Goal: Task Accomplishment & Management: Manage account settings

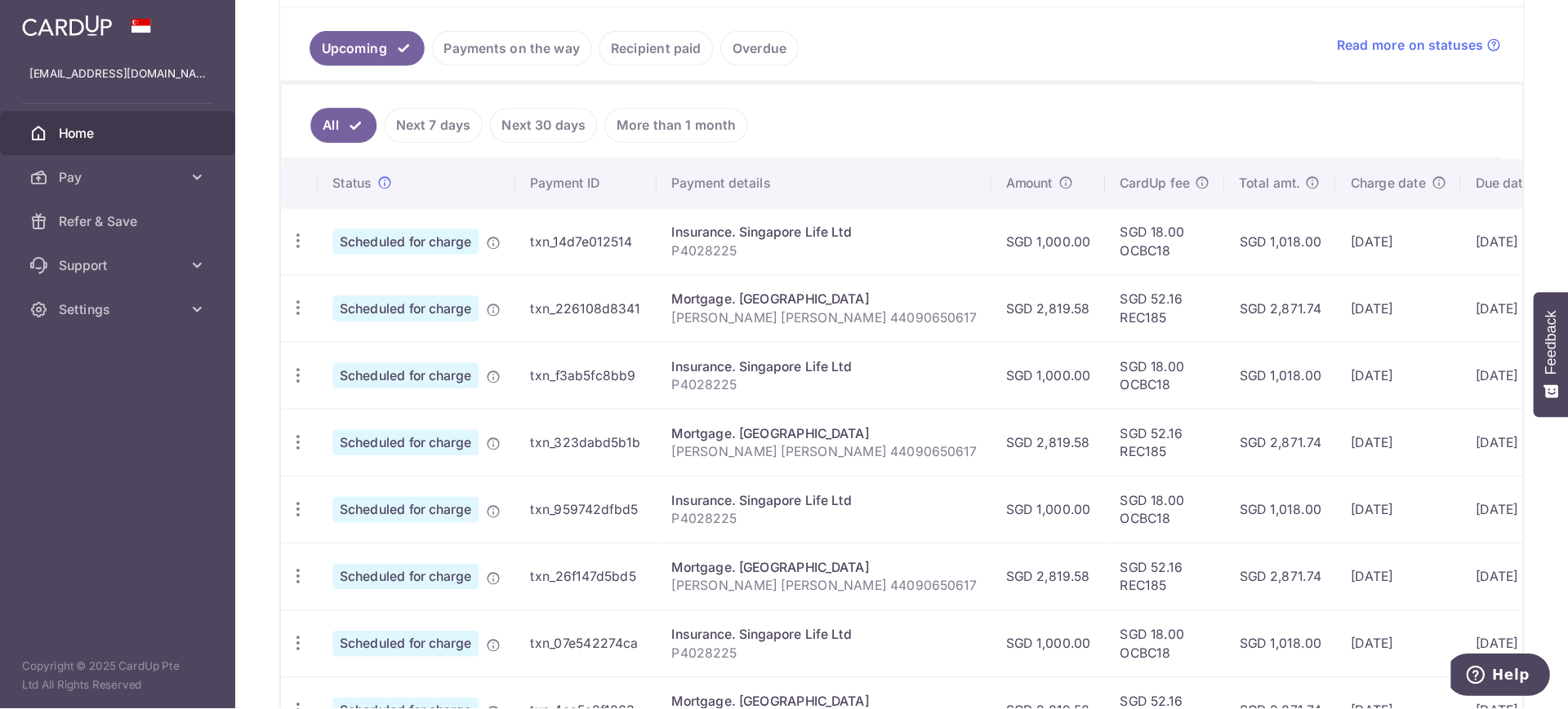
scroll to position [382, 0]
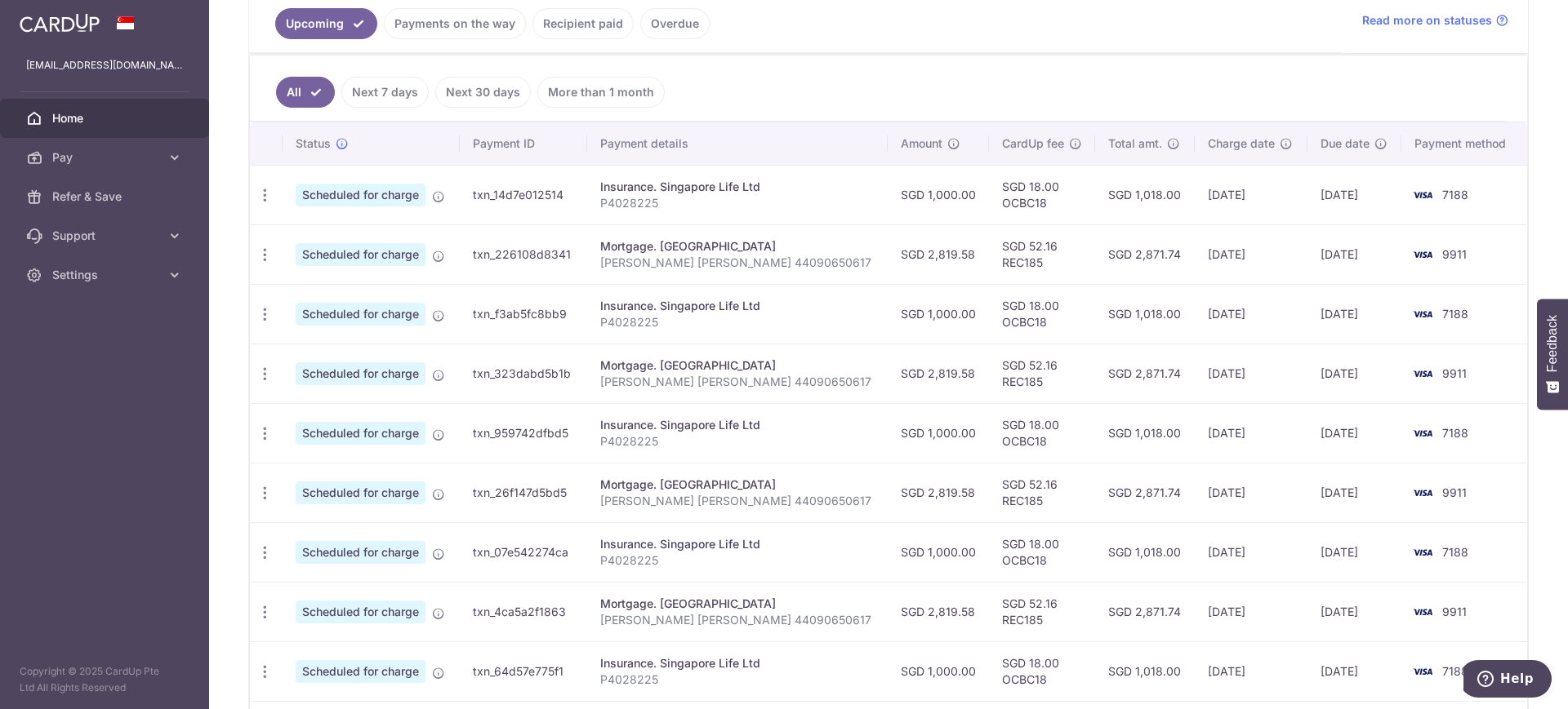
click at [1366, 248] on td "30/09/2025" at bounding box center [1353, 254] width 94 height 60
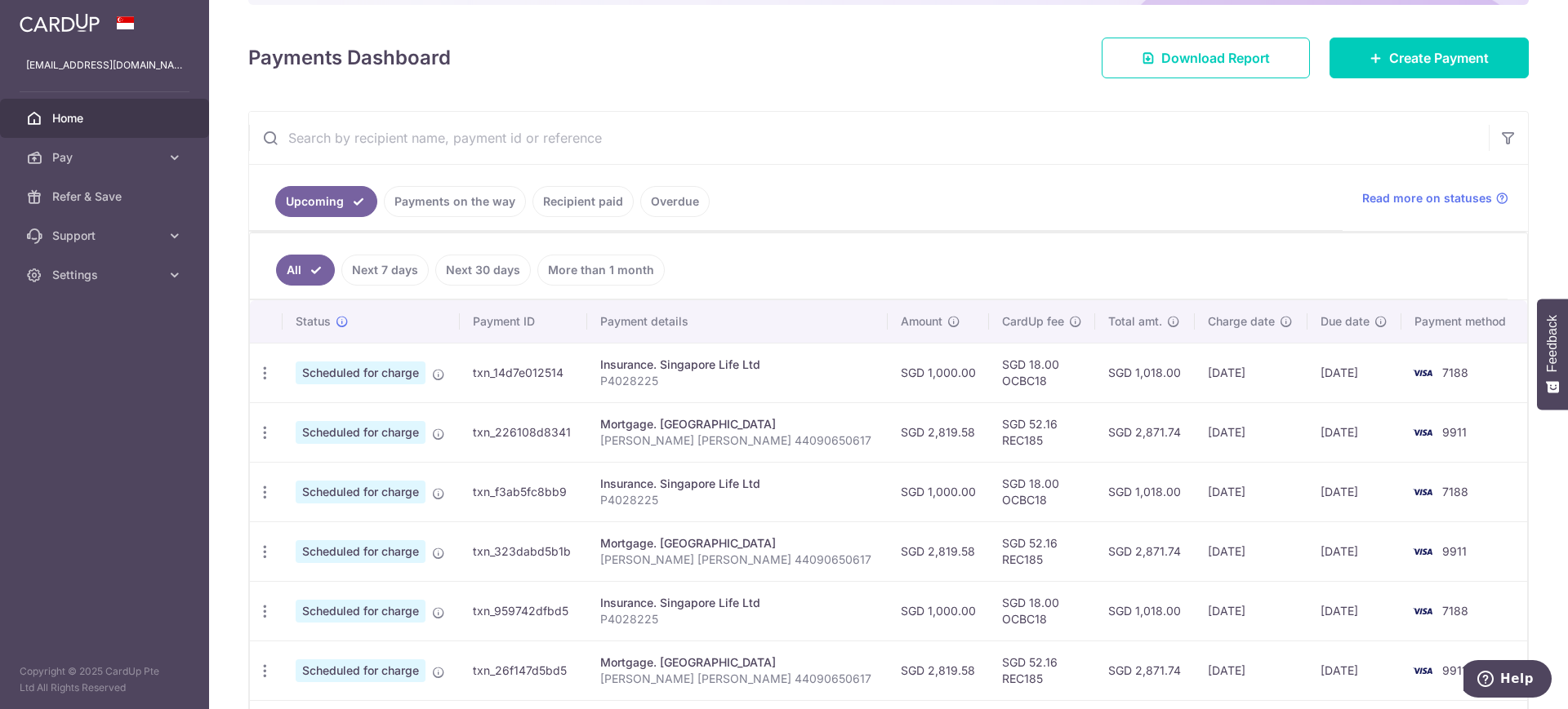
scroll to position [0, 0]
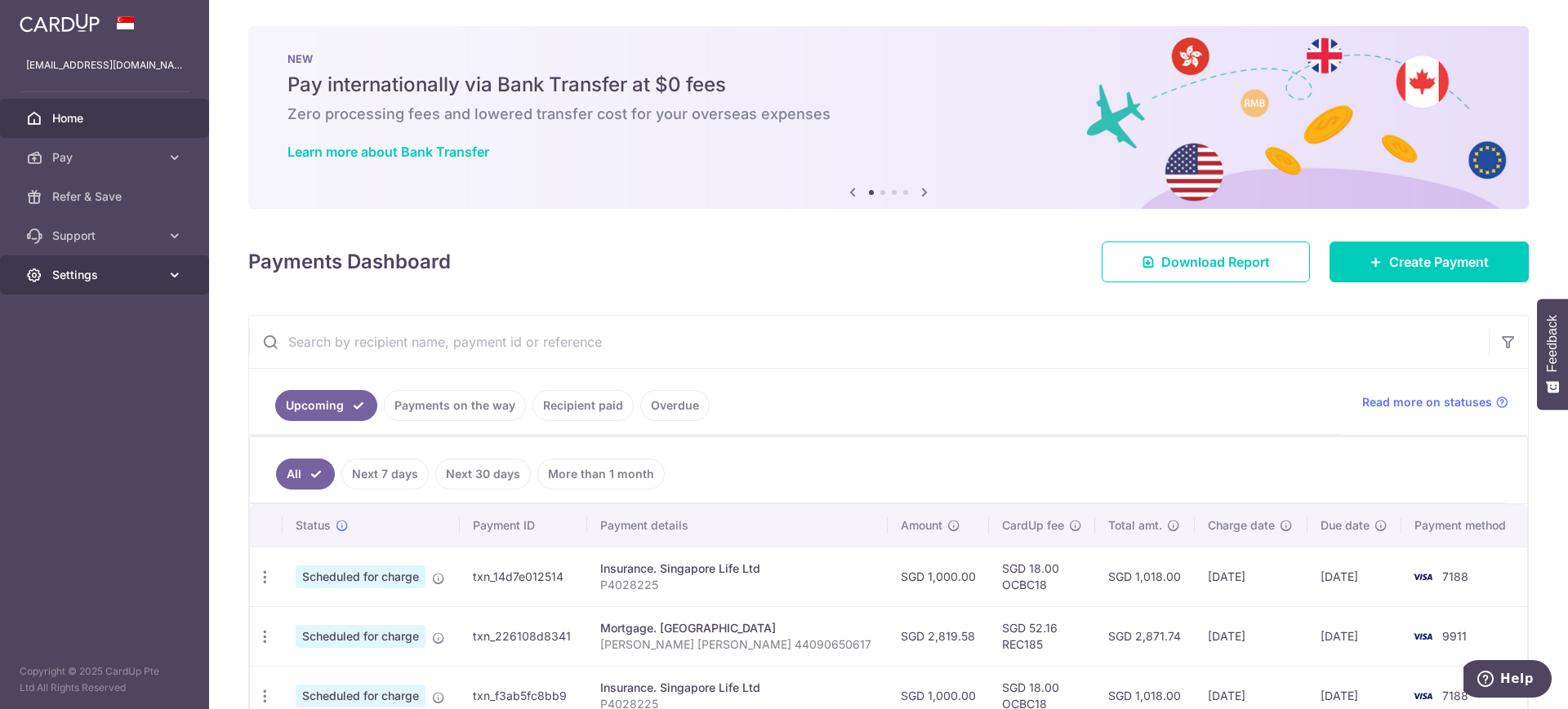
click at [166, 274] on icon at bounding box center [174, 275] width 16 height 16
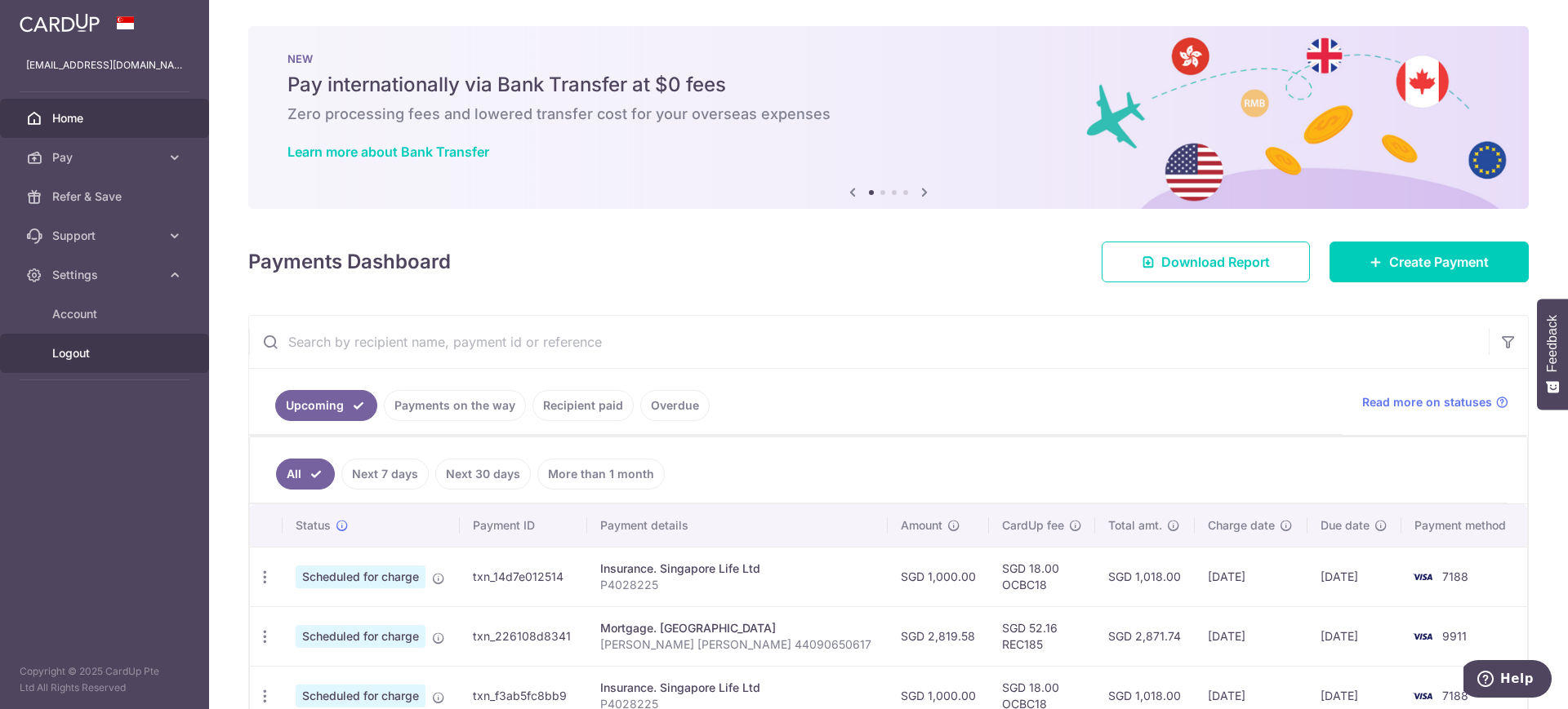
click at [106, 354] on span "Logout" at bounding box center [106, 353] width 107 height 16
